Goal: Task Accomplishment & Management: Complete application form

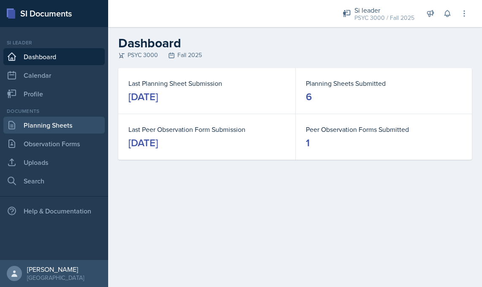
click at [34, 127] on link "Planning Sheets" at bounding box center [53, 124] width 101 height 17
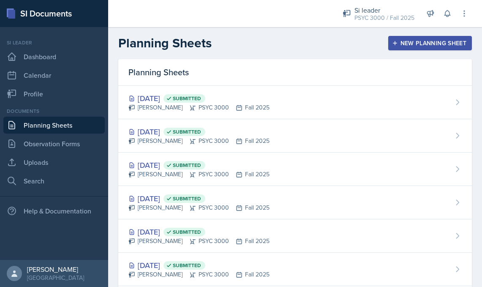
click at [422, 43] on div "New Planning Sheet" at bounding box center [429, 43] width 73 height 7
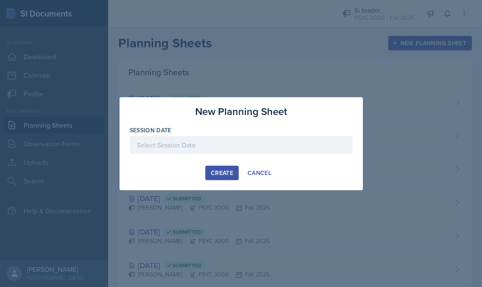
click at [208, 144] on div at bounding box center [241, 145] width 223 height 18
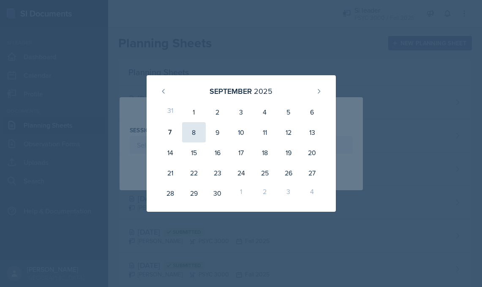
click at [192, 129] on div "8" at bounding box center [194, 132] width 24 height 20
type input "[DATE]"
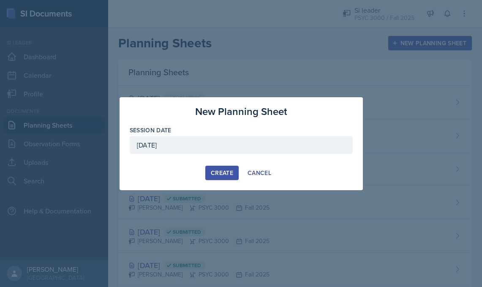
click at [218, 169] on div "Create" at bounding box center [222, 172] width 22 height 7
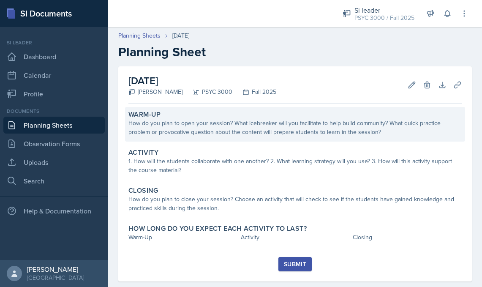
click at [188, 130] on div "How do you plan to open your session? What icebreaker will you facilitate to he…" at bounding box center [294, 128] width 333 height 18
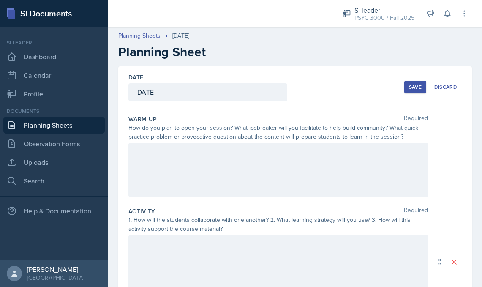
click at [162, 149] on div at bounding box center [277, 170] width 299 height 54
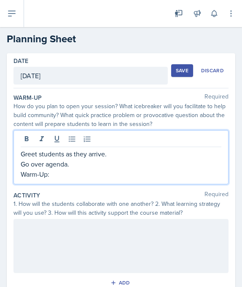
click at [58, 166] on p "Go over agenda." at bounding box center [121, 164] width 201 height 10
click at [57, 178] on p "Warm-Up:" at bounding box center [121, 174] width 201 height 10
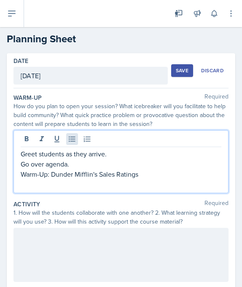
click at [72, 137] on icon at bounding box center [72, 139] width 8 height 8
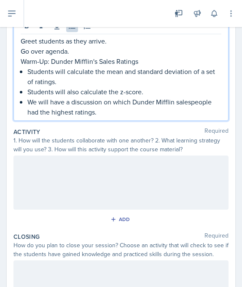
scroll to position [120, 0]
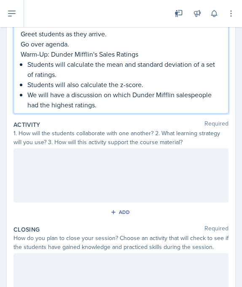
click at [40, 167] on div at bounding box center [121, 175] width 215 height 54
drag, startPoint x: 151, startPoint y: 70, endPoint x: 97, endPoint y: 69, distance: 53.6
click at [97, 69] on ul "Students will calculate the mean and standard deviation of a set of ratings. St…" at bounding box center [124, 84] width 194 height 51
drag, startPoint x: 147, startPoint y: 86, endPoint x: 83, endPoint y: 85, distance: 64.2
click at [83, 85] on p "Students will also calculate the z-score." at bounding box center [124, 84] width 194 height 10
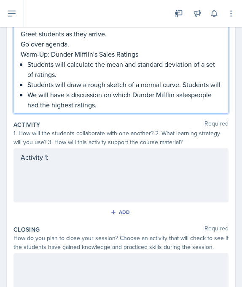
click at [67, 161] on div "Activity 1:" at bounding box center [121, 175] width 215 height 54
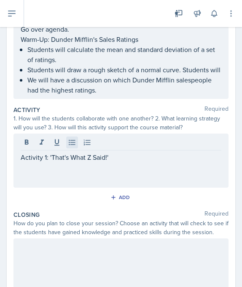
click at [70, 142] on icon at bounding box center [72, 142] width 8 height 8
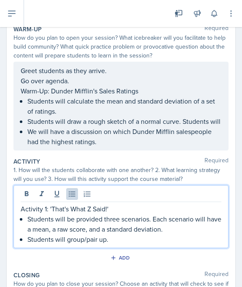
scroll to position [64, 0]
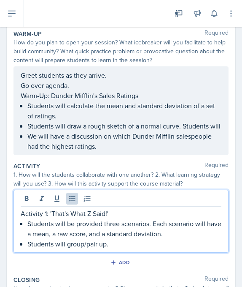
click at [20, 76] on div "Greet students as they arrive. Go over agenda. Warm-Up: Dunder Mifflin's Sales …" at bounding box center [121, 110] width 215 height 89
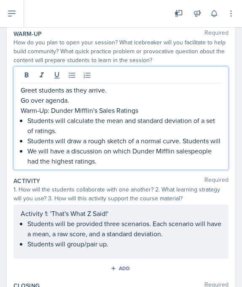
click at [22, 92] on p "Greet students as they arrive." at bounding box center [121, 90] width 201 height 10
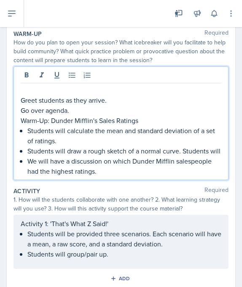
click at [29, 88] on p at bounding box center [121, 90] width 201 height 10
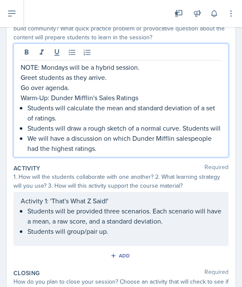
scroll to position [89, 0]
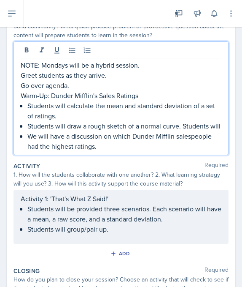
click at [111, 232] on ul "Students will be provided three scenarios. Each scenario will have a mean, a ra…" at bounding box center [124, 218] width 194 height 30
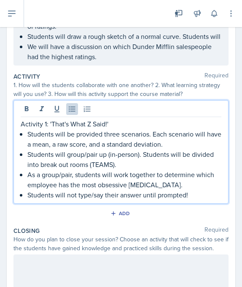
scroll to position [166, 0]
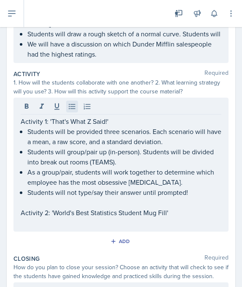
click at [73, 108] on icon at bounding box center [72, 106] width 8 height 8
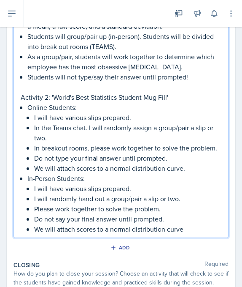
scroll to position [281, 0]
drag, startPoint x: 54, startPoint y: 209, endPoint x: 34, endPoint y: 209, distance: 19.4
click at [34, 209] on p "Please work together to solve the problem." at bounding box center [127, 208] width 187 height 10
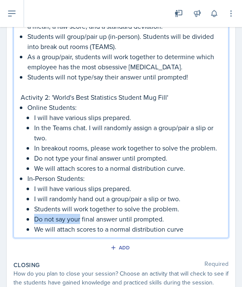
drag, startPoint x: 81, startPoint y: 219, endPoint x: 35, endPoint y: 219, distance: 46.4
click at [35, 219] on p "Do not say your final answer until prompted." at bounding box center [127, 219] width 187 height 10
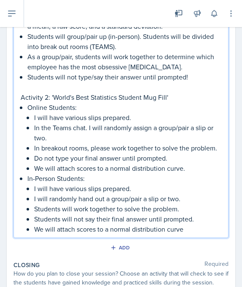
click at [68, 158] on p "Do not type your final answer until prompted." at bounding box center [127, 158] width 187 height 10
click at [44, 159] on p "Do not type your final answer until prompted." at bounding box center [127, 158] width 187 height 10
drag, startPoint x: 100, startPoint y: 159, endPoint x: 113, endPoint y: 158, distance: 12.7
click at [113, 158] on p "Students will not type your final answer until prompted." at bounding box center [127, 158] width 187 height 10
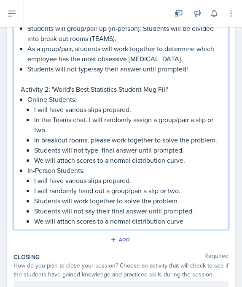
scroll to position [290, 0]
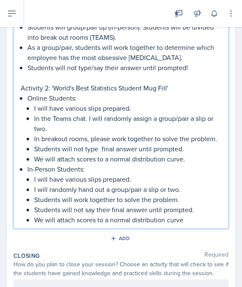
click at [189, 218] on p "We will attach scores to a normal distribution curve" at bounding box center [127, 219] width 187 height 10
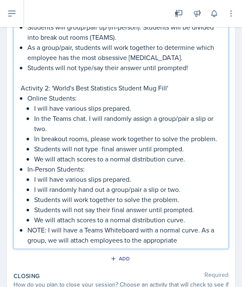
click at [68, 238] on p "NOTE: I will have a Teams Whiteboard with a normal curve. As a group, we will a…" at bounding box center [124, 235] width 194 height 20
click at [149, 241] on p "NOTE: I will have a Teams Whiteboard with a normal curve. As a group, we will v…" at bounding box center [124, 235] width 194 height 20
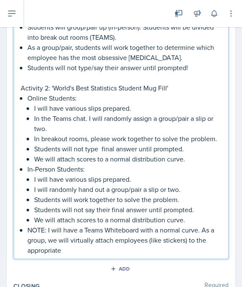
click at [70, 252] on p "NOTE: I will have a Teams Whiteboard with a normal curve. As a group, we will v…" at bounding box center [124, 240] width 194 height 30
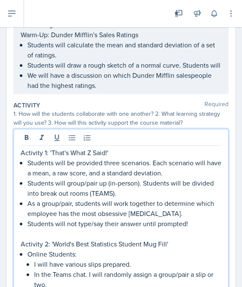
scroll to position [110, 0]
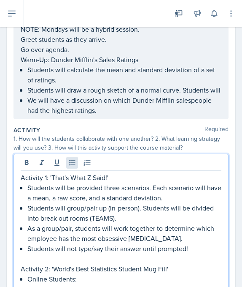
click at [73, 160] on icon at bounding box center [72, 162] width 6 height 5
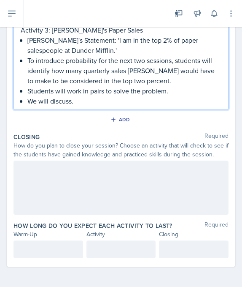
scroll to position [531, 0]
click at [78, 177] on div at bounding box center [121, 187] width 215 height 54
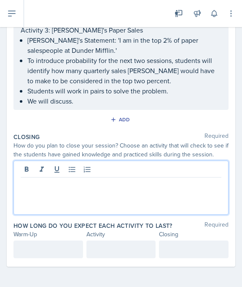
scroll to position [516, 0]
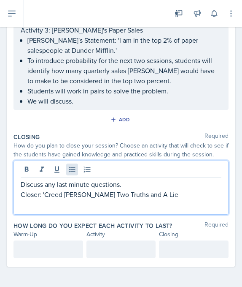
click at [75, 165] on icon at bounding box center [72, 169] width 8 height 8
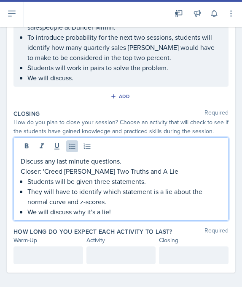
scroll to position [542, 0]
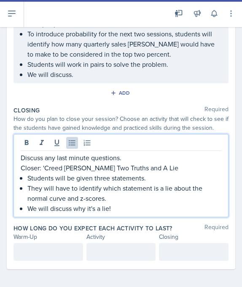
click at [49, 263] on div "How long do you expect each activity to last? Required Warm-Up Activity Closing" at bounding box center [121, 243] width 215 height 43
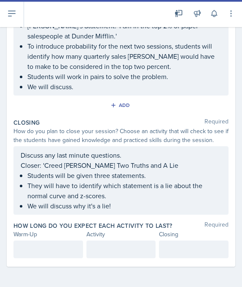
click at [49, 253] on div at bounding box center [49, 249] width 70 height 18
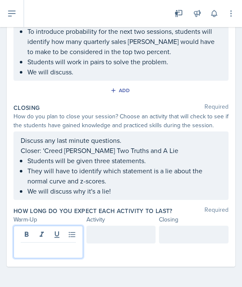
scroll to position [545, 0]
drag, startPoint x: 108, startPoint y: 257, endPoint x: 103, endPoint y: 231, distance: 26.4
click at [103, 231] on div at bounding box center [122, 234] width 70 height 18
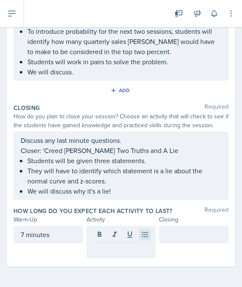
click at [141, 236] on icon at bounding box center [145, 234] width 8 height 8
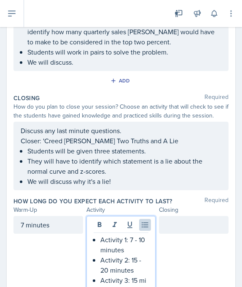
scroll to position [565, 0]
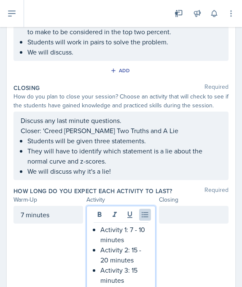
click at [207, 237] on div at bounding box center [194, 247] width 70 height 83
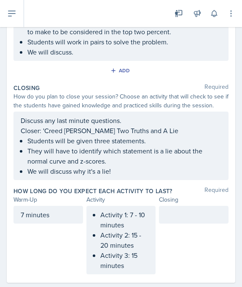
click at [177, 219] on div at bounding box center [194, 215] width 70 height 18
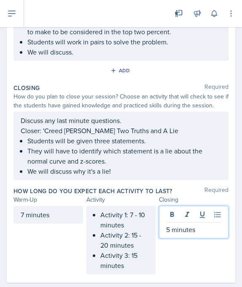
click at [200, 252] on div "5 minutes" at bounding box center [194, 240] width 70 height 68
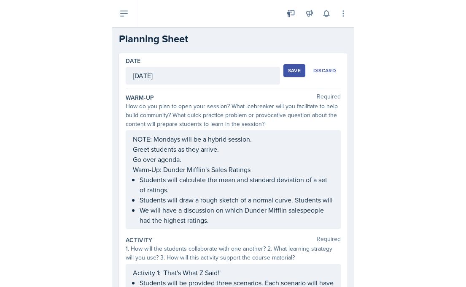
scroll to position [0, 0]
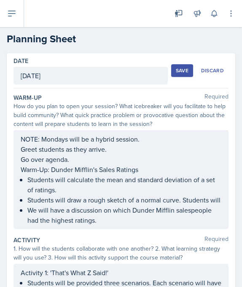
click at [184, 71] on div "Save" at bounding box center [182, 70] width 13 height 7
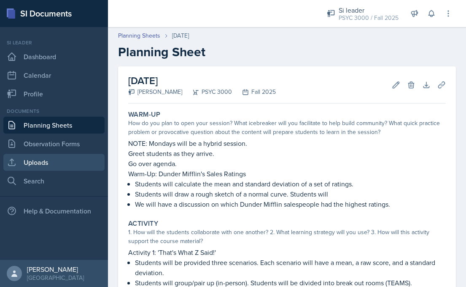
click at [43, 166] on link "Uploads" at bounding box center [53, 162] width 101 height 17
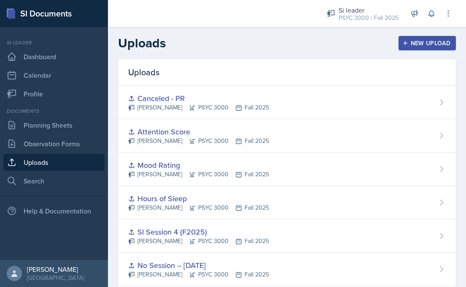
click at [432, 40] on div "New Upload" at bounding box center [427, 43] width 47 height 7
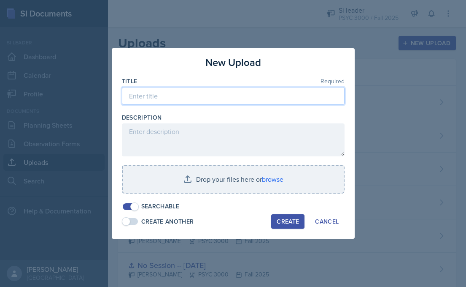
click at [217, 98] on input at bounding box center [233, 96] width 223 height 18
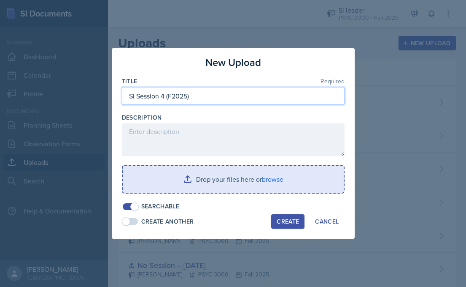
type input "SI Session 4 (F2025)"
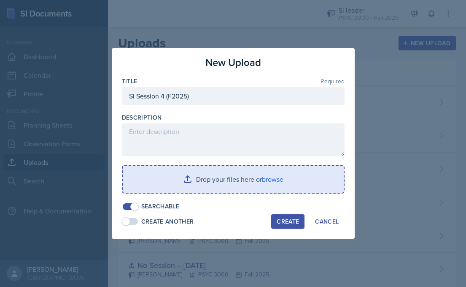
click at [219, 187] on input "file" at bounding box center [233, 178] width 221 height 27
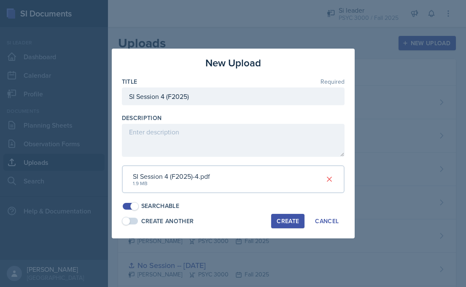
click at [284, 219] on div "Create" at bounding box center [288, 220] width 22 height 7
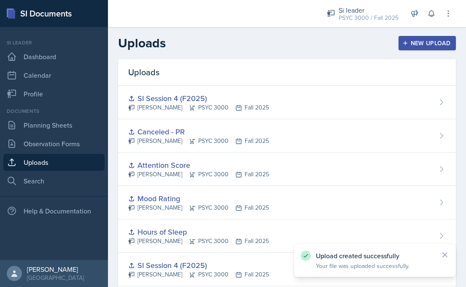
click at [442, 37] on button "New Upload" at bounding box center [428, 43] width 58 height 14
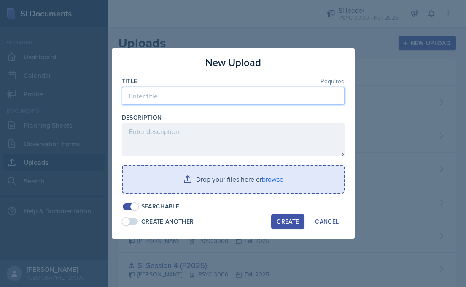
click at [223, 91] on input at bounding box center [233, 96] width 223 height 18
type input "Slips (SI Session 4)"
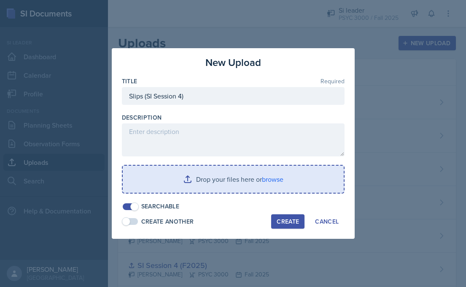
click at [235, 190] on input "file" at bounding box center [233, 178] width 221 height 27
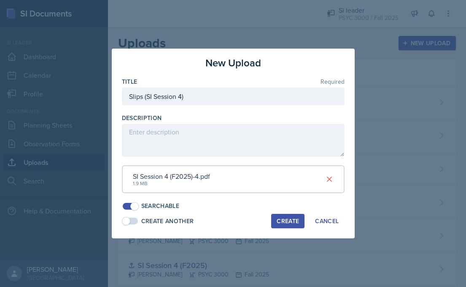
click at [290, 217] on div "Create" at bounding box center [288, 220] width 22 height 7
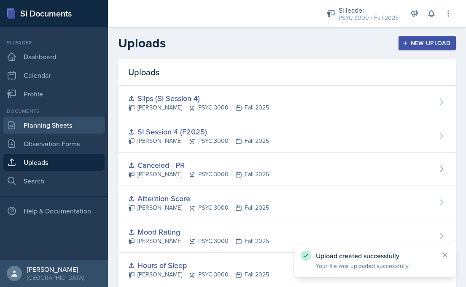
click at [59, 130] on link "Planning Sheets" at bounding box center [53, 124] width 101 height 17
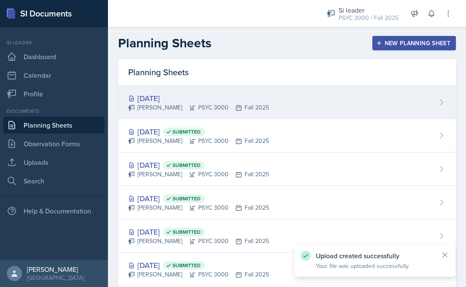
click at [199, 111] on div "[PERSON_NAME] PSYC 3000 Fall 2025" at bounding box center [198, 107] width 141 height 9
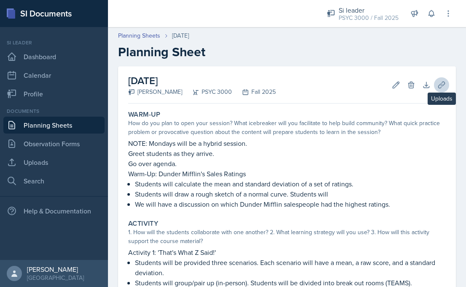
click at [444, 87] on icon at bounding box center [442, 85] width 8 height 8
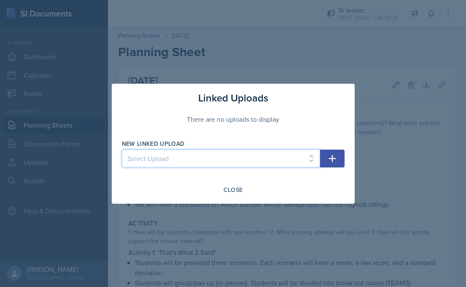
select select "45ecbb34-232f-4e36-81c3-249769fa4810"
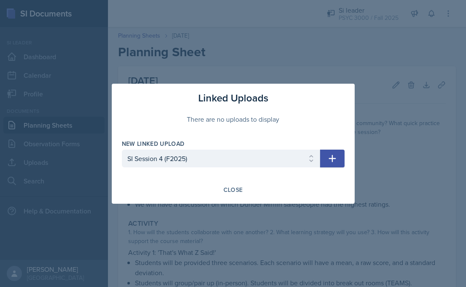
click at [334, 162] on icon "button" at bounding box center [333, 158] width 10 height 10
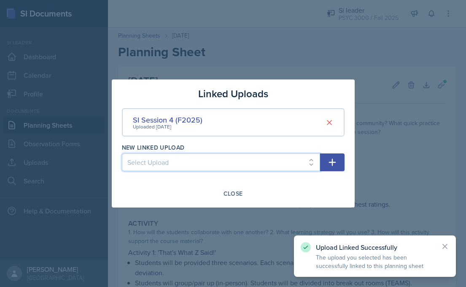
select select "80c333a9-3d25-4893-ba80-29848ff5333f"
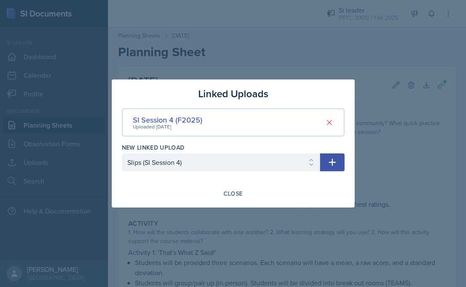
click at [332, 166] on icon "button" at bounding box center [333, 162] width 10 height 10
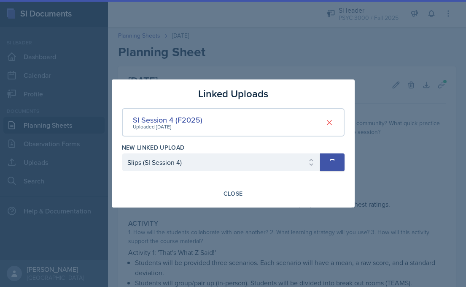
select select
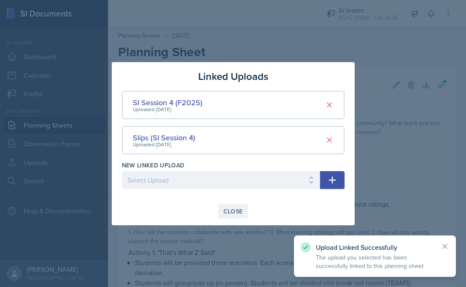
click at [231, 214] on div "Close" at bounding box center [233, 211] width 19 height 7
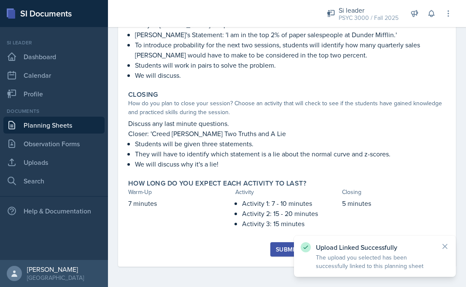
scroll to position [467, 0]
click at [279, 246] on div "Submit" at bounding box center [287, 249] width 22 height 7
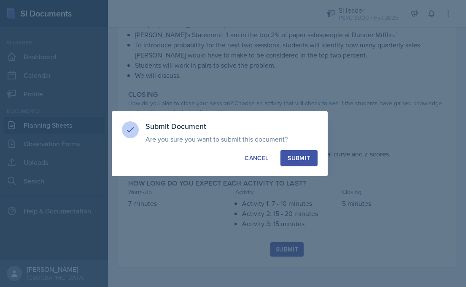
click at [306, 154] on div "Submit" at bounding box center [299, 158] width 22 height 8
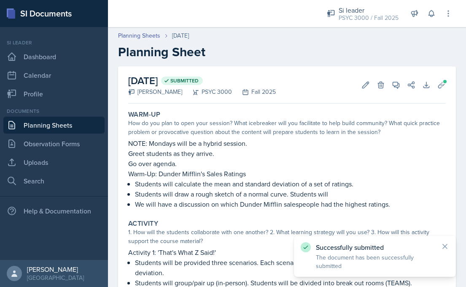
scroll to position [0, 0]
click at [59, 127] on link "Planning Sheets" at bounding box center [53, 124] width 101 height 17
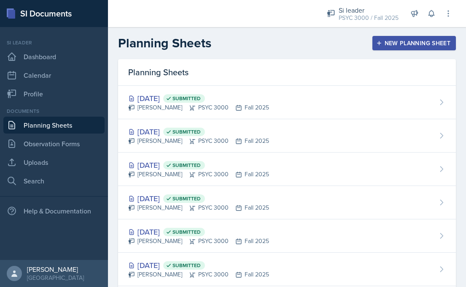
click at [384, 43] on div "New Planning Sheet" at bounding box center [414, 43] width 73 height 7
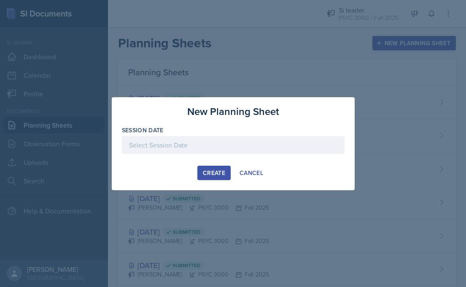
click at [175, 139] on div at bounding box center [233, 145] width 223 height 18
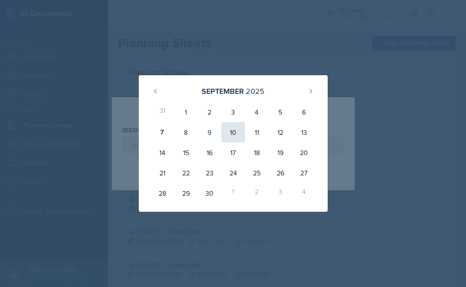
click at [227, 130] on div "10" at bounding box center [234, 132] width 24 height 20
type input "[DATE]"
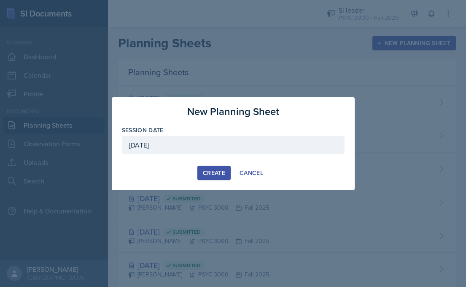
click at [204, 171] on div "Create" at bounding box center [214, 172] width 22 height 7
